Goal: Task Accomplishment & Management: Complete application form

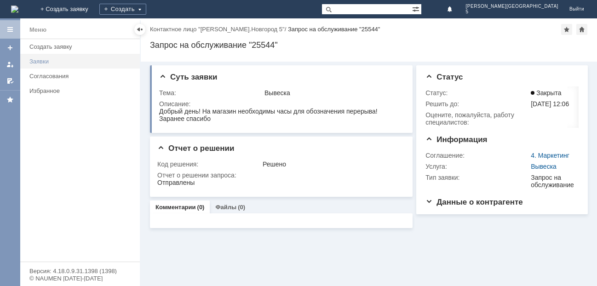
click at [43, 61] on div "Заявки" at bounding box center [81, 61] width 105 height 7
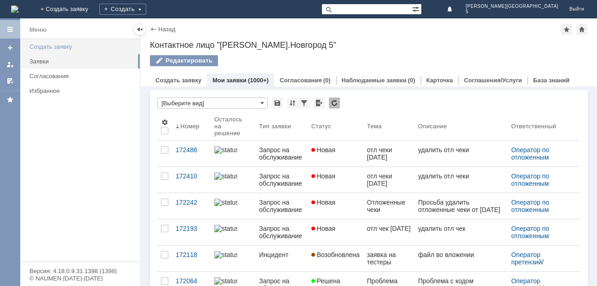
click at [58, 43] on div "Создать заявку" at bounding box center [81, 46] width 105 height 7
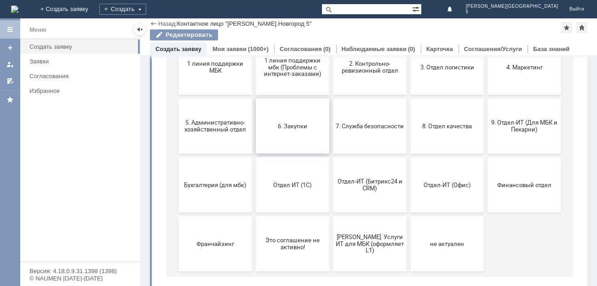
scroll to position [138, 0]
click at [230, 241] on span "Франчайзинг" at bounding box center [215, 242] width 68 height 7
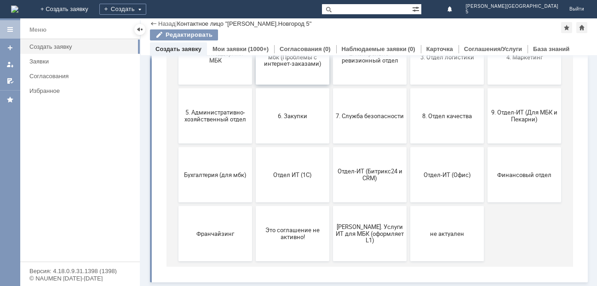
scroll to position [148, 0]
click at [438, 176] on span "Отдел-ИТ (Офис)" at bounding box center [447, 174] width 68 height 7
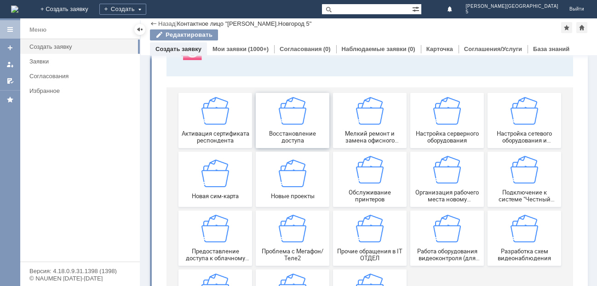
scroll to position [92, 0]
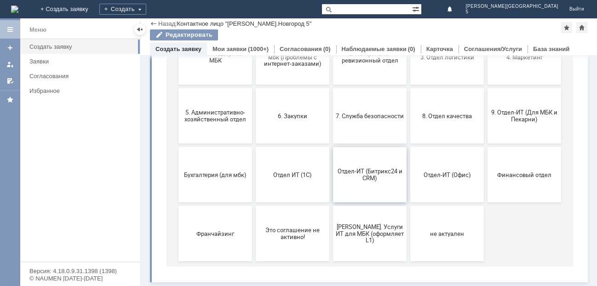
click at [356, 175] on span "Отдел-ИТ (Битрикс24 и CRM)" at bounding box center [370, 175] width 68 height 14
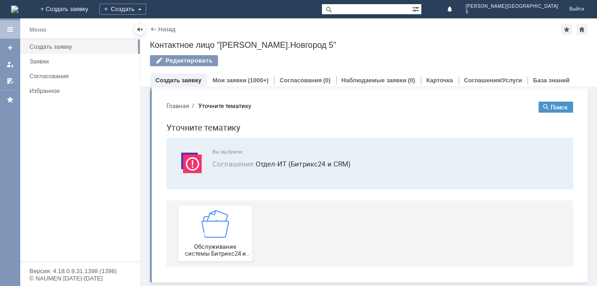
scroll to position [0, 0]
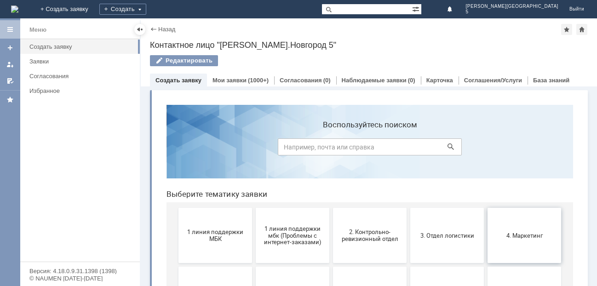
click at [521, 234] on span "4. Маркетинг" at bounding box center [524, 235] width 68 height 7
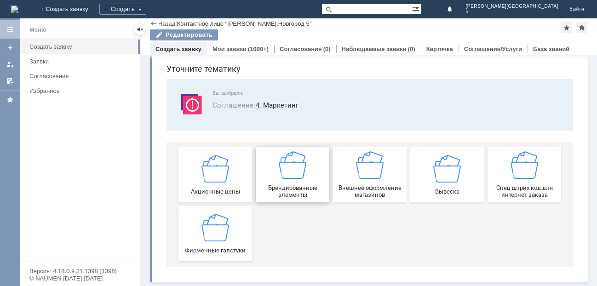
scroll to position [31, 0]
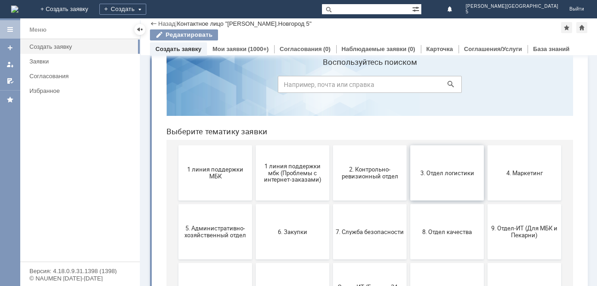
click at [442, 172] on span "3. Отдел логистики" at bounding box center [447, 172] width 68 height 7
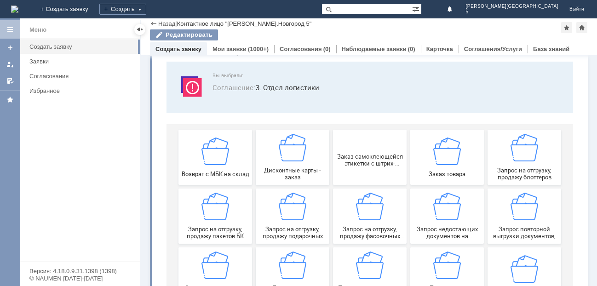
scroll to position [46, 0]
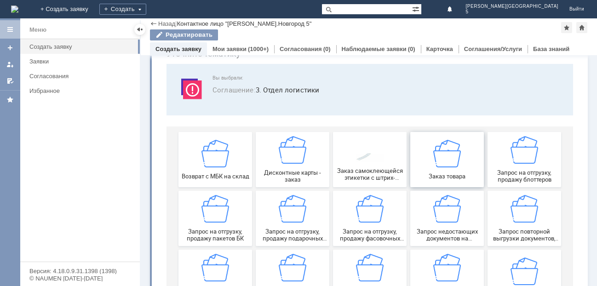
click at [442, 162] on img at bounding box center [447, 153] width 28 height 28
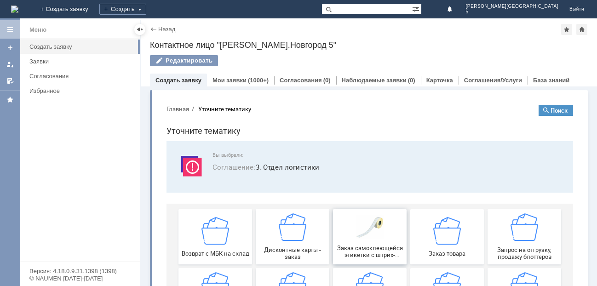
scroll to position [92, 0]
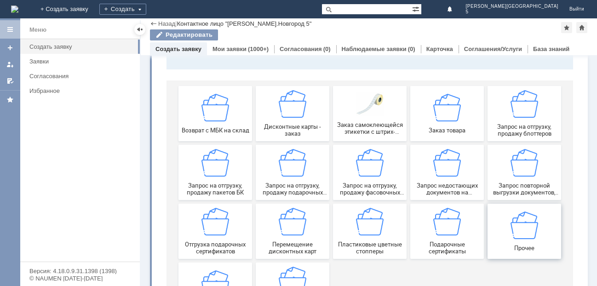
click at [522, 237] on img at bounding box center [524, 225] width 28 height 28
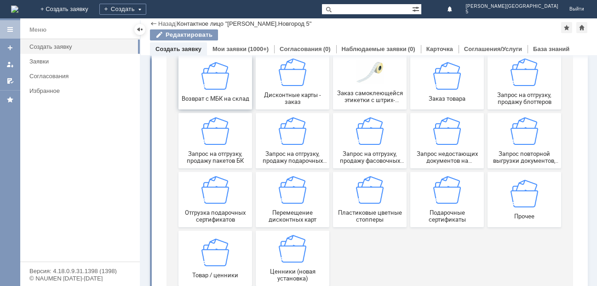
scroll to position [138, 0]
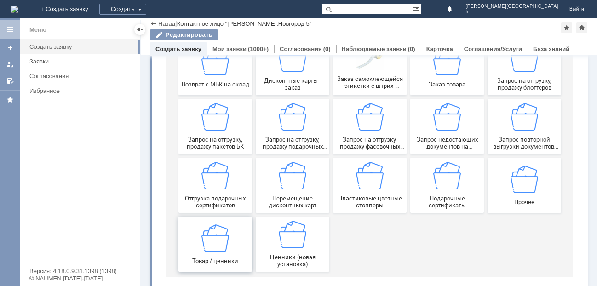
click at [216, 250] on img at bounding box center [215, 238] width 28 height 28
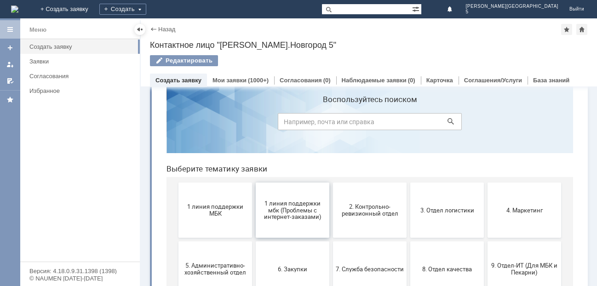
scroll to position [46, 0]
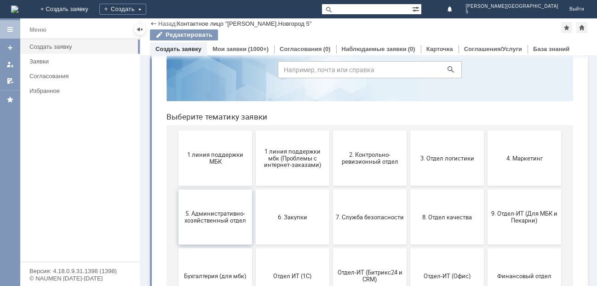
click at [218, 215] on span "5. Административно-хозяйственный отдел" at bounding box center [215, 217] width 68 height 14
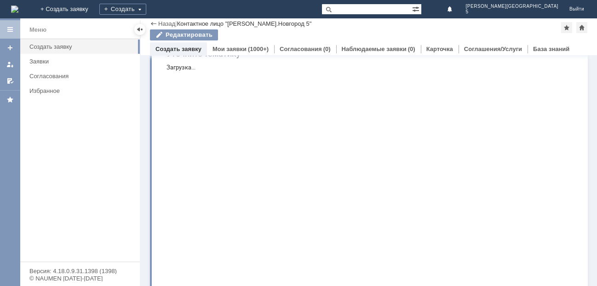
scroll to position [0, 0]
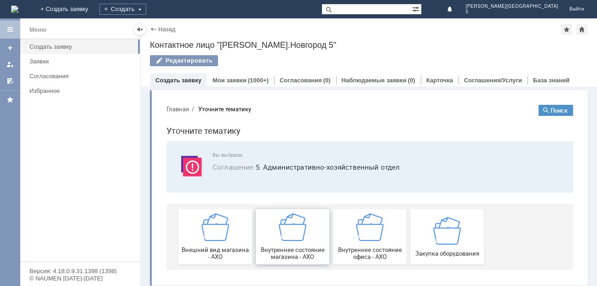
click at [274, 246] on span "Внутреннее состояние магазина - АХО" at bounding box center [292, 253] width 68 height 14
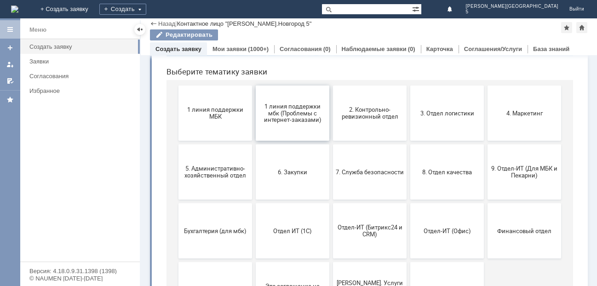
scroll to position [92, 0]
click at [363, 169] on span "7. Служба безопасности" at bounding box center [370, 170] width 68 height 7
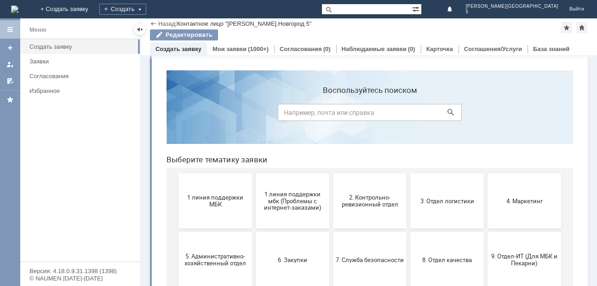
scroll to position [0, 0]
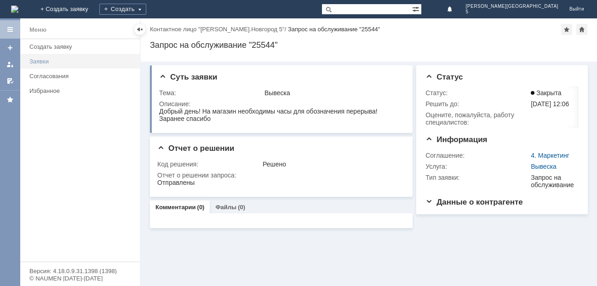
click at [46, 60] on div "Заявки" at bounding box center [81, 61] width 105 height 7
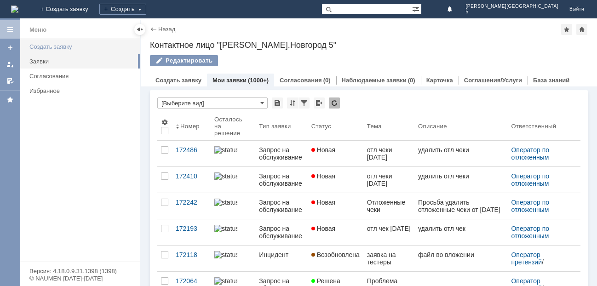
click at [56, 46] on div "Создать заявку" at bounding box center [81, 46] width 105 height 7
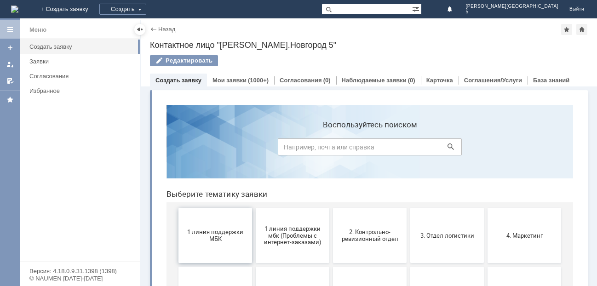
click at [215, 238] on span "1 линия поддержки МБК" at bounding box center [215, 235] width 68 height 14
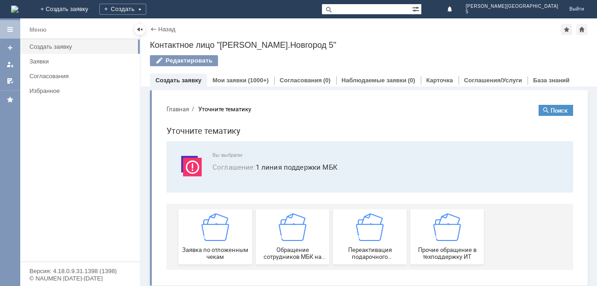
click at [215, 238] on img at bounding box center [215, 227] width 28 height 28
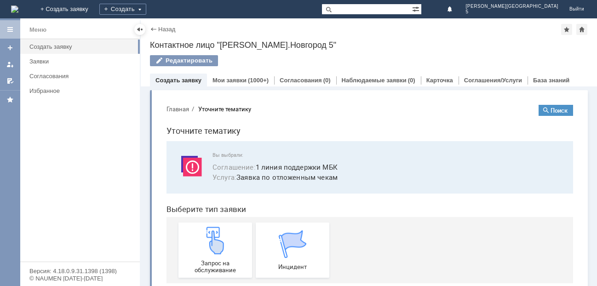
click at [215, 238] on img at bounding box center [215, 241] width 28 height 28
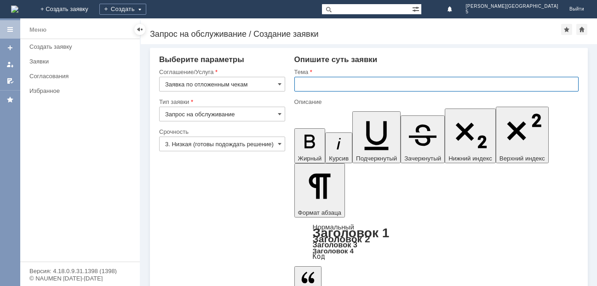
click at [300, 81] on input "text" at bounding box center [436, 84] width 284 height 15
type input "Отложенные чеки"
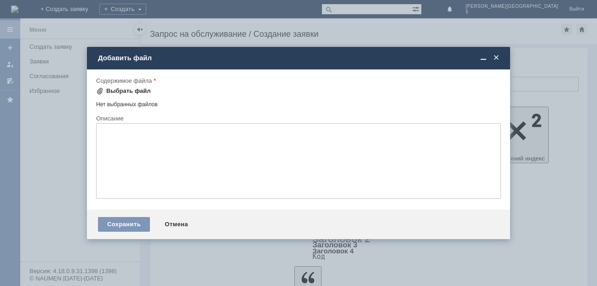
click at [129, 93] on div "Выбрать файл" at bounding box center [128, 90] width 45 height 7
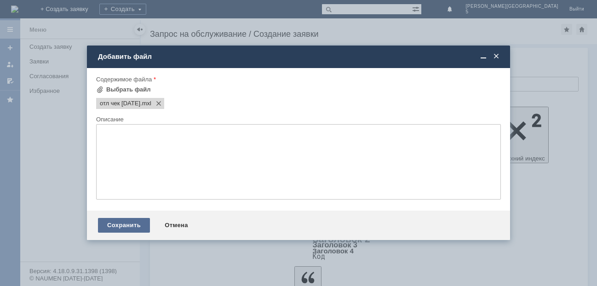
click at [122, 222] on div "Сохранить" at bounding box center [124, 225] width 52 height 15
